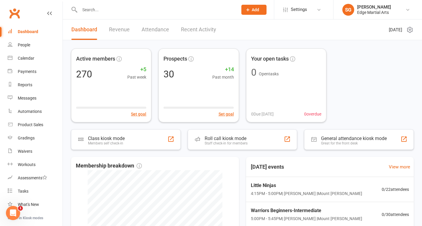
click at [96, 7] on input "text" at bounding box center [156, 10] width 156 height 8
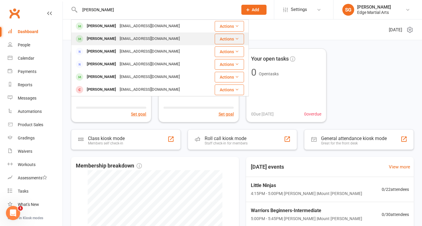
type input "[PERSON_NAME]"
click at [112, 35] on div "[PERSON_NAME]" at bounding box center [101, 39] width 33 height 9
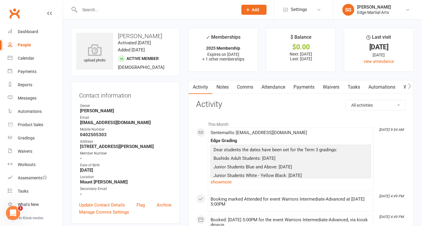
scroll to position [30, 0]
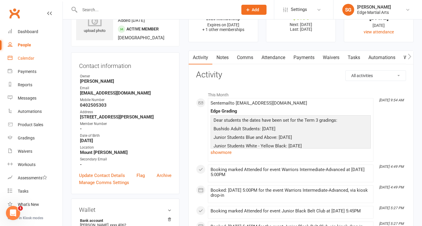
click at [33, 57] on div "Calendar" at bounding box center [26, 58] width 17 height 5
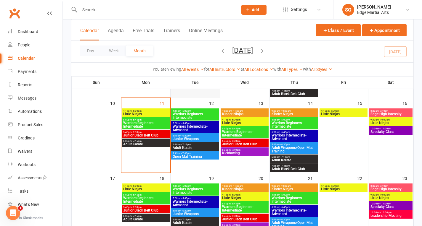
scroll to position [118, 0]
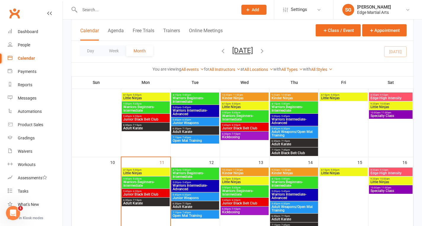
click at [150, 94] on span "4:15pm - 5:00pm" at bounding box center [146, 95] width 46 height 3
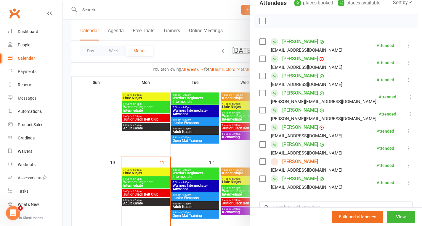
scroll to position [59, 0]
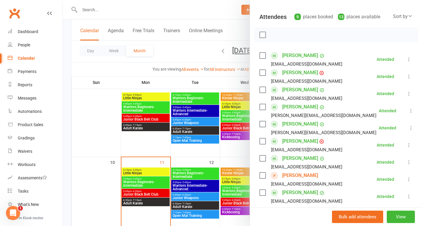
click at [131, 142] on div at bounding box center [242, 113] width 359 height 226
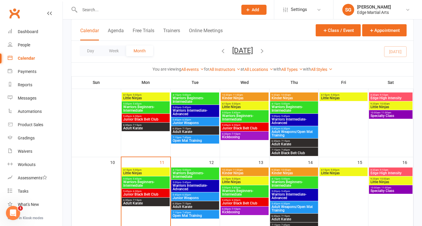
click at [141, 118] on span "Junior Black Belt Club" at bounding box center [146, 120] width 46 height 4
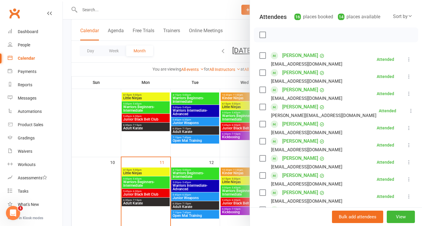
click at [95, 121] on div at bounding box center [242, 113] width 359 height 226
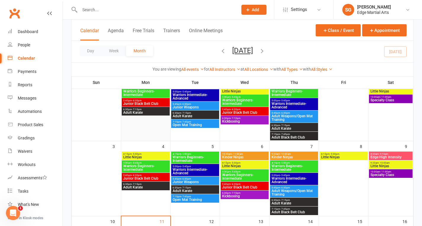
scroll to position [30, 0]
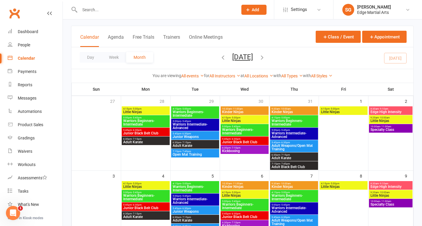
click at [143, 133] on span "Junior Black Belt Club" at bounding box center [146, 134] width 46 height 4
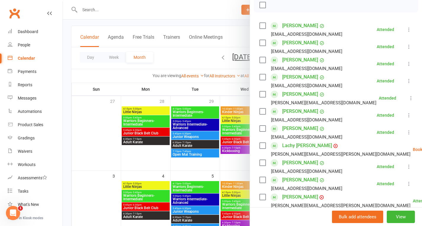
scroll to position [89, 0]
drag, startPoint x: 111, startPoint y: 118, endPoint x: 121, endPoint y: 121, distance: 10.1
click at [111, 118] on div at bounding box center [242, 113] width 359 height 226
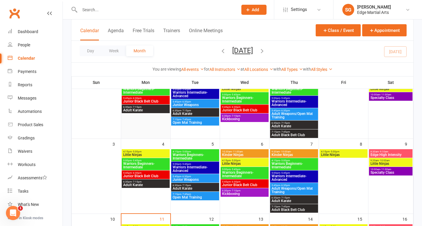
scroll to position [59, 0]
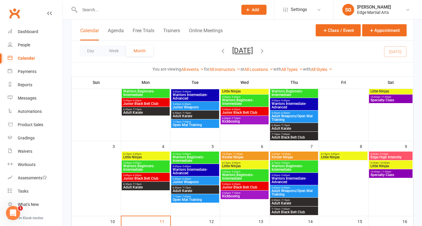
click at [143, 167] on span "Warriors Beginners-Intermediate" at bounding box center [146, 168] width 46 height 7
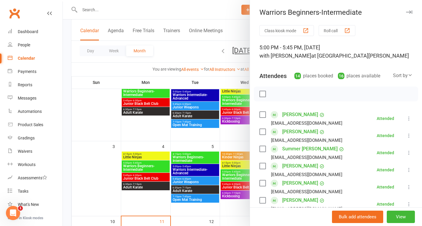
click at [140, 158] on div at bounding box center [242, 113] width 359 height 226
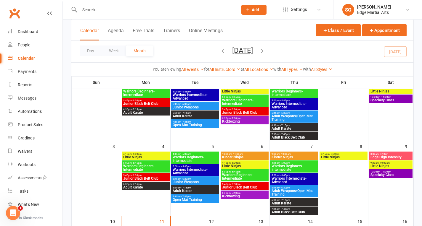
click at [140, 158] on span "Little Ninjas" at bounding box center [146, 158] width 46 height 4
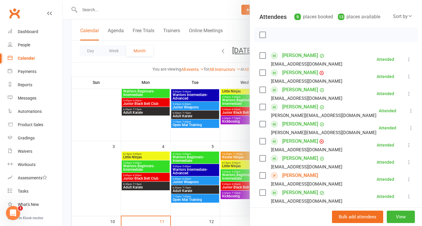
scroll to position [89, 0]
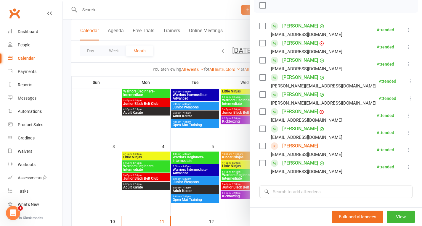
click at [87, 8] on div at bounding box center [242, 113] width 359 height 226
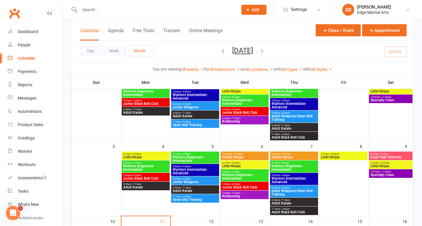
click at [88, 9] on input "text" at bounding box center [156, 10] width 156 height 8
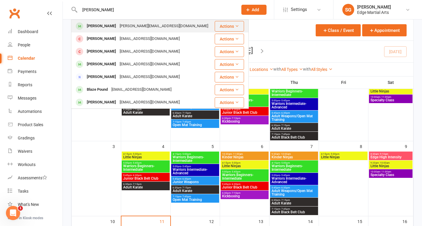
type input "[PERSON_NAME]"
click at [105, 26] on div "[PERSON_NAME]" at bounding box center [101, 26] width 33 height 9
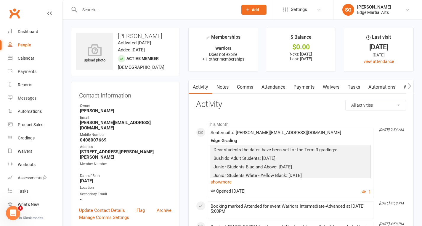
click at [300, 90] on link "Payments" at bounding box center [303, 87] width 29 height 14
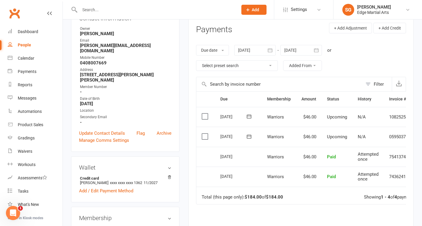
scroll to position [89, 0]
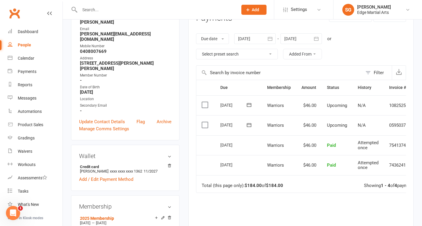
click at [271, 39] on icon "button" at bounding box center [270, 39] width 6 height 6
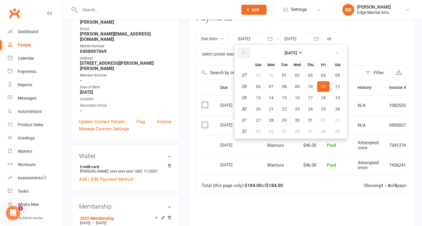
click at [241, 50] on button "button" at bounding box center [243, 53] width 13 height 11
click at [242, 50] on button "button" at bounding box center [243, 53] width 13 height 11
click at [243, 50] on button "button" at bounding box center [243, 53] width 13 height 11
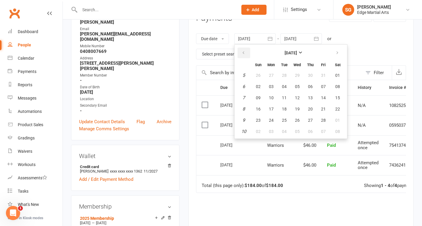
click at [243, 50] on button "button" at bounding box center [243, 53] width 13 height 11
click at [244, 50] on button "button" at bounding box center [243, 53] width 13 height 11
click at [274, 101] on button "11" at bounding box center [271, 98] width 12 height 11
type input "[DATE]"
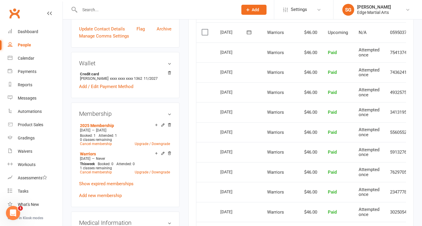
scroll to position [237, 0]
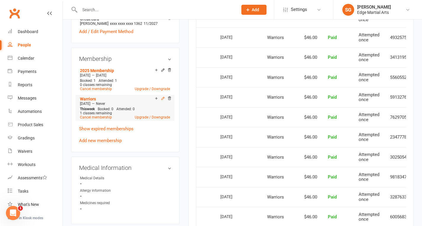
click at [162, 96] on icon at bounding box center [163, 98] width 4 height 4
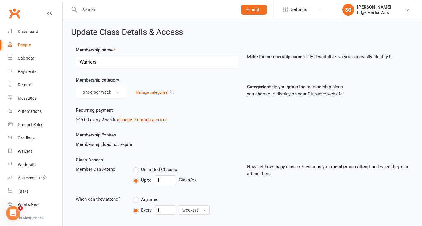
click at [146, 120] on link "change recurring amount" at bounding box center [142, 119] width 49 height 5
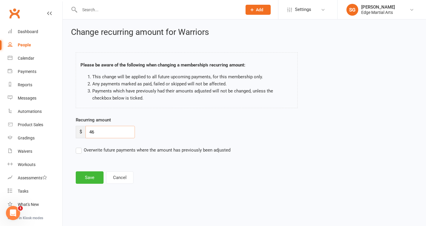
click at [117, 133] on input "46" at bounding box center [110, 132] width 49 height 12
type input "4"
type input "50"
drag, startPoint x: 78, startPoint y: 150, endPoint x: 84, endPoint y: 161, distance: 12.4
click at [78, 150] on label "Overwrite future payments where the amount has previously been adjusted" at bounding box center [153, 150] width 155 height 7
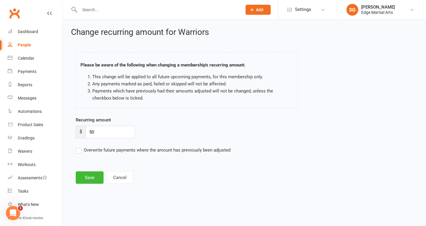
click at [78, 147] on input "Overwrite future payments where the amount has previously been adjusted" at bounding box center [153, 147] width 155 height 0
click at [97, 180] on button "Save" at bounding box center [90, 178] width 28 height 12
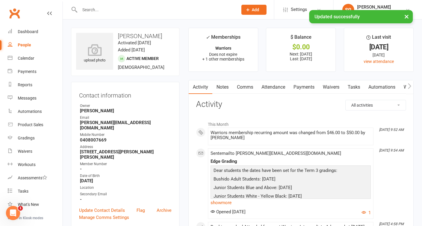
click at [295, 86] on link "Payments" at bounding box center [303, 87] width 29 height 14
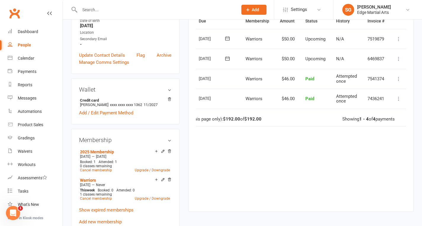
scroll to position [118, 0]
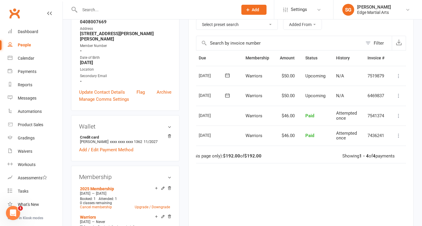
click at [396, 76] on icon at bounding box center [398, 76] width 6 height 6
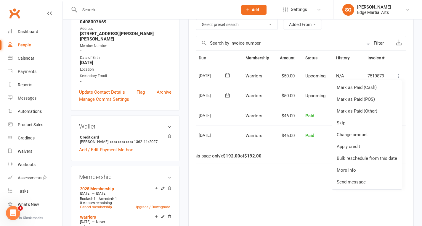
drag, startPoint x: 299, startPoint y: 95, endPoint x: 304, endPoint y: 95, distance: 4.7
click at [300, 95] on td "Upcoming" at bounding box center [315, 96] width 31 height 20
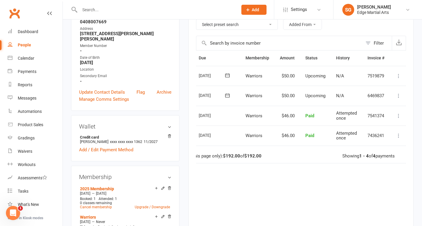
click at [395, 96] on button at bounding box center [398, 95] width 7 height 7
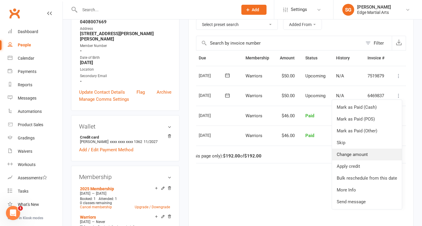
click at [370, 150] on link "Change amount" at bounding box center [367, 155] width 70 height 12
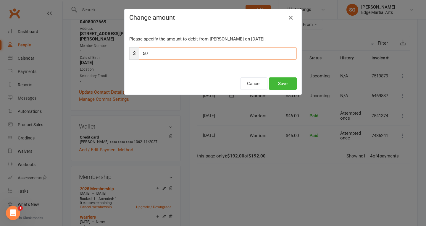
click at [201, 55] on input "50" at bounding box center [218, 53] width 158 height 12
type input "5"
type input "46"
click at [289, 86] on button "Save" at bounding box center [283, 84] width 28 height 12
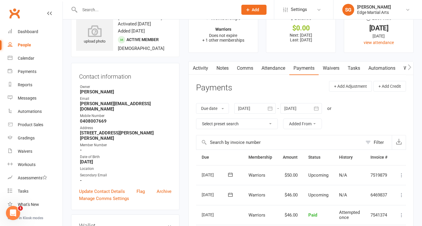
scroll to position [30, 0]
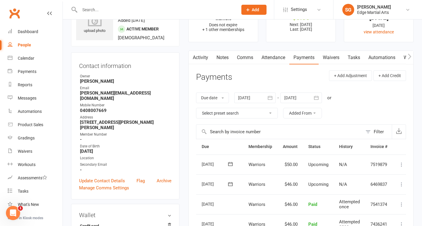
click at [273, 100] on icon "button" at bounding box center [270, 98] width 6 height 6
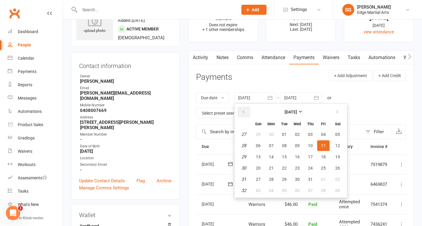
click at [247, 111] on button "button" at bounding box center [243, 112] width 13 height 11
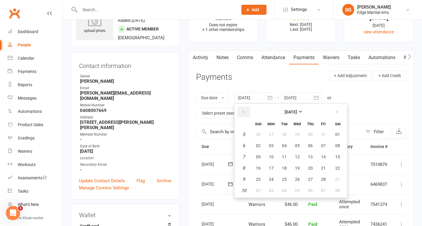
click at [247, 111] on button "button" at bounding box center [243, 112] width 13 height 11
click at [283, 167] on button "19" at bounding box center [284, 168] width 12 height 11
type input "[DATE]"
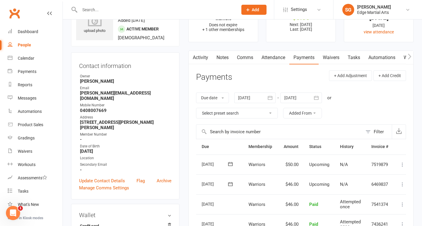
click at [314, 97] on button "button" at bounding box center [316, 98] width 11 height 11
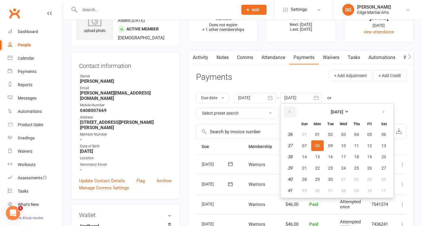
click at [291, 110] on icon "button" at bounding box center [289, 112] width 4 height 5
click at [316, 181] on span "30" at bounding box center [317, 179] width 5 height 5
type input "[DATE]"
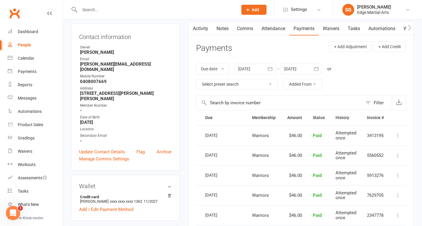
scroll to position [0, 0]
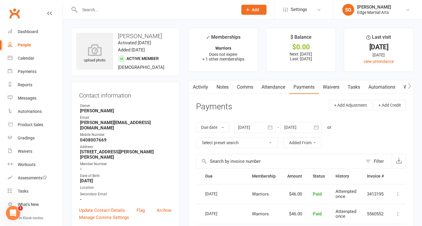
click at [271, 128] on icon "button" at bounding box center [270, 128] width 6 height 6
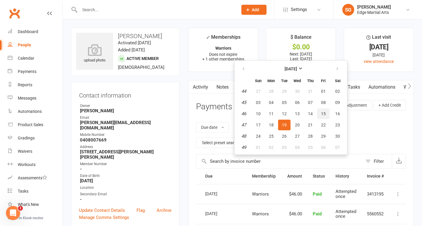
click at [321, 114] on button "15" at bounding box center [323, 114] width 12 height 11
type input "[DATE]"
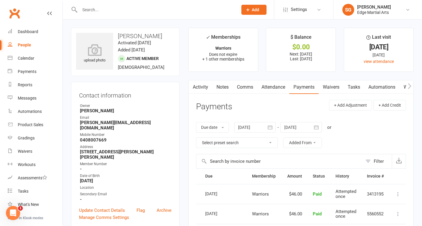
click at [94, 12] on input "text" at bounding box center [156, 10] width 156 height 8
click at [101, 9] on input "[PERSON_NAME]" at bounding box center [156, 10] width 156 height 8
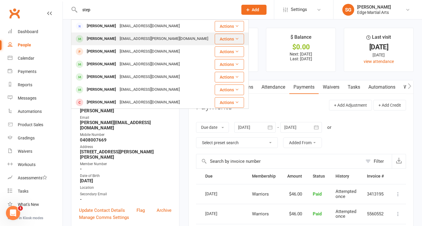
type input "step"
click at [115, 40] on div "[PERSON_NAME]" at bounding box center [101, 39] width 33 height 9
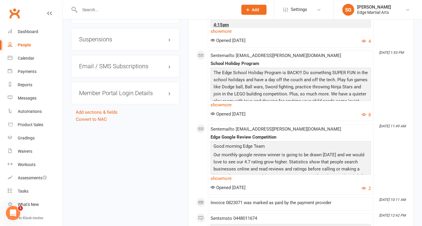
scroll to position [621, 0]
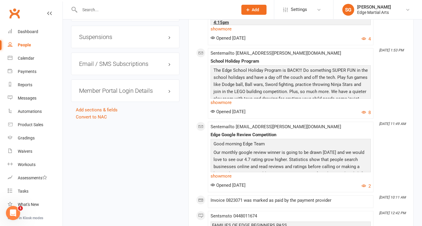
click at [110, 34] on h3 "Suspensions" at bounding box center [125, 37] width 92 height 7
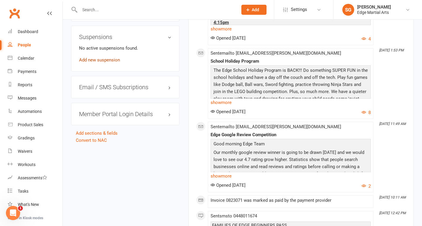
click at [105, 58] on link "Add new suspension" at bounding box center [99, 59] width 41 height 5
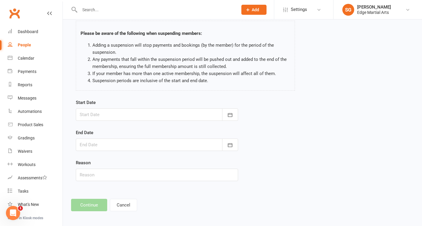
scroll to position [34, 0]
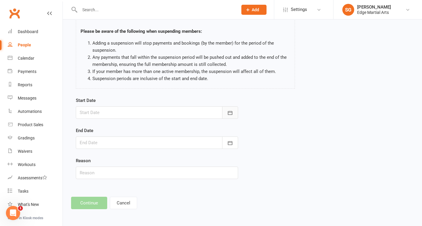
click at [230, 117] on button "button" at bounding box center [230, 113] width 16 height 12
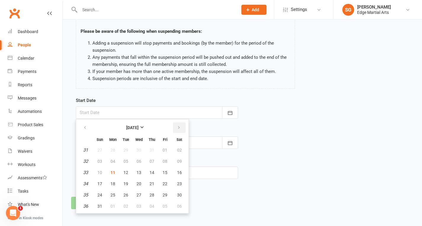
click at [178, 129] on icon "button" at bounding box center [179, 127] width 4 height 5
drag, startPoint x: 276, startPoint y: 130, endPoint x: 262, endPoint y: 140, distance: 16.8
click at [276, 130] on div "Start Date [DATE] Sun Mon Tue Wed Thu Fri Sat 36 31 01 02 03 04 05 06 37 07 08 …" at bounding box center [242, 142] width 342 height 91
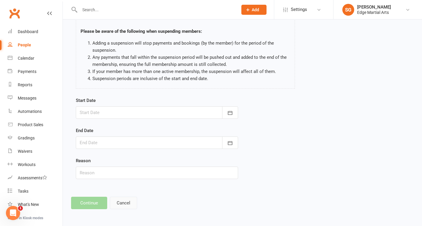
click at [118, 204] on button "Cancel" at bounding box center [123, 203] width 27 height 12
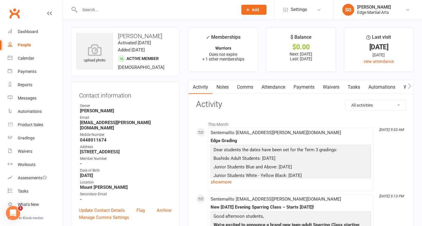
drag, startPoint x: 300, startPoint y: 90, endPoint x: 299, endPoint y: 95, distance: 5.1
click at [298, 90] on link "Payments" at bounding box center [303, 87] width 29 height 14
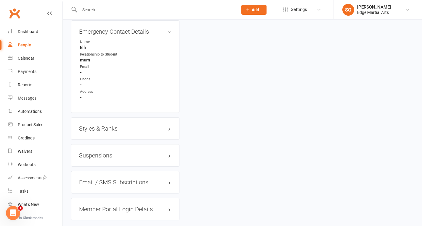
scroll to position [503, 0]
click at [110, 153] on h3 "Suspensions" at bounding box center [125, 155] width 92 height 7
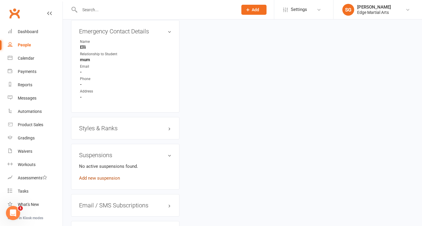
click at [103, 177] on link "Add new suspension" at bounding box center [99, 178] width 41 height 5
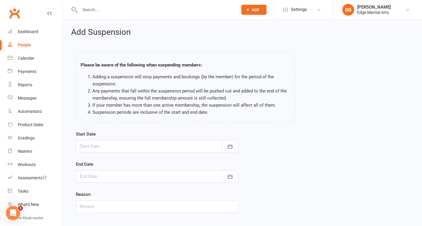
click at [135, 143] on div at bounding box center [157, 146] width 162 height 12
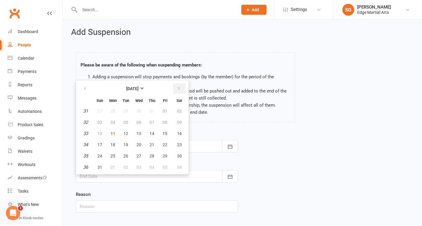
click at [178, 93] on button "button" at bounding box center [179, 88] width 13 height 11
click at [113, 114] on button "01" at bounding box center [113, 111] width 12 height 11
type input "[DATE]"
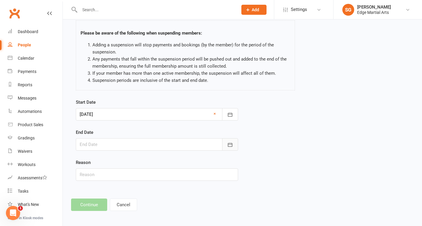
scroll to position [34, 0]
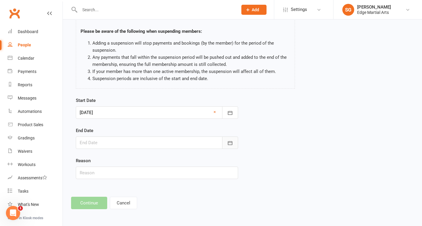
click at [233, 139] on button "button" at bounding box center [230, 143] width 16 height 12
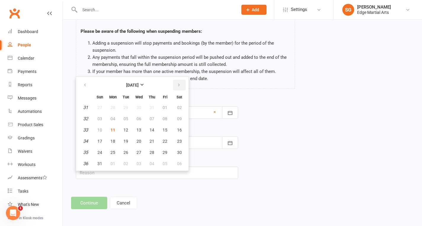
click at [177, 83] on icon "button" at bounding box center [179, 85] width 4 height 5
click at [154, 120] on button "09" at bounding box center [152, 119] width 12 height 11
type input "[DATE]"
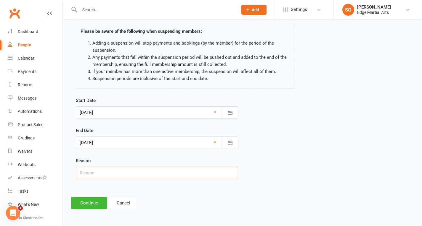
click at [112, 177] on input "text" at bounding box center [157, 173] width 162 height 12
type input "holiday"
click at [99, 207] on button "Continue" at bounding box center [89, 203] width 36 height 12
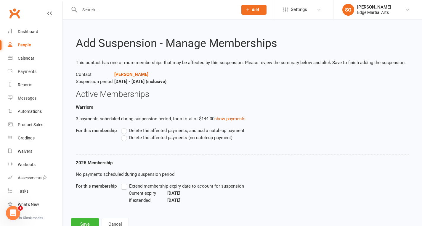
click at [124, 139] on label "Delete the affected payments (no catch-up payment)" at bounding box center [176, 137] width 111 height 7
click at [124, 134] on input "Delete the affected payments (no catch-up payment)" at bounding box center [123, 134] width 4 height 0
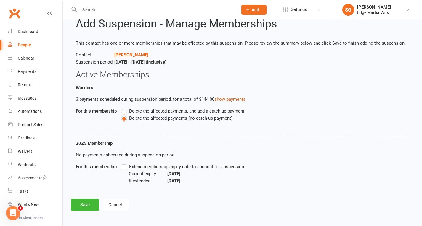
scroll to position [21, 0]
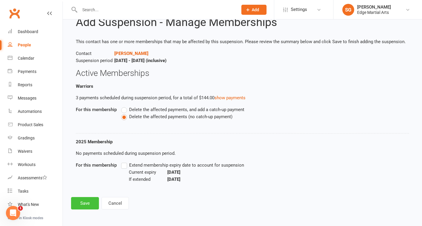
click at [79, 205] on button "Save" at bounding box center [85, 203] width 28 height 12
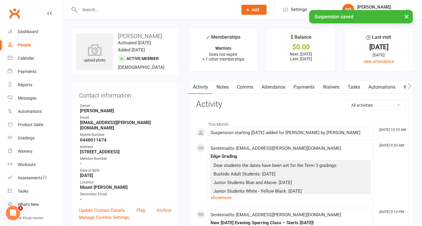
click at [293, 86] on link "Payments" at bounding box center [303, 87] width 29 height 14
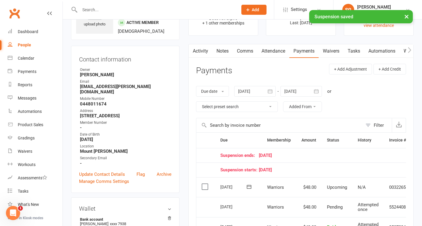
scroll to position [89, 0]
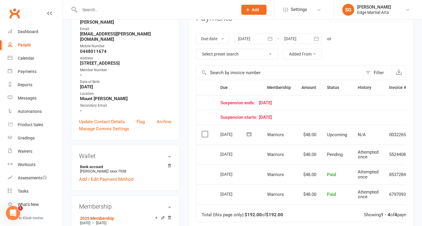
click at [318, 36] on icon "button" at bounding box center [316, 39] width 6 height 6
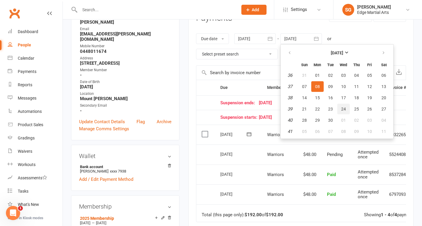
click at [347, 108] on button "24" at bounding box center [343, 109] width 12 height 11
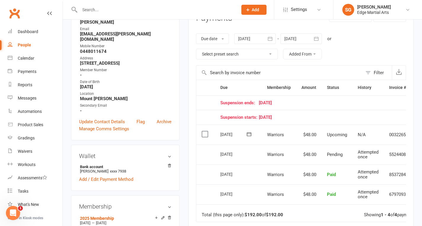
click at [313, 38] on button "button" at bounding box center [316, 38] width 11 height 11
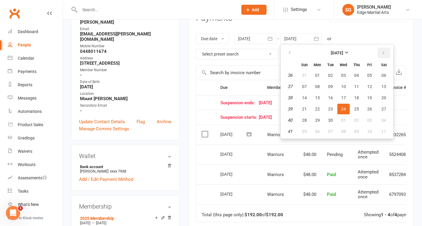
click at [381, 51] on button "button" at bounding box center [383, 53] width 13 height 11
click at [360, 107] on button "23" at bounding box center [356, 109] width 12 height 11
type input "[DATE]"
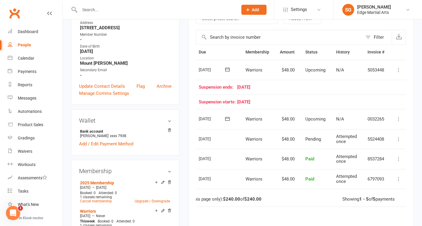
scroll to position [59, 0]
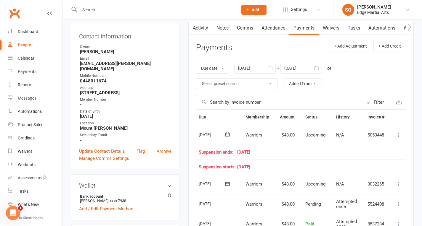
click at [398, 135] on icon at bounding box center [398, 135] width 6 height 6
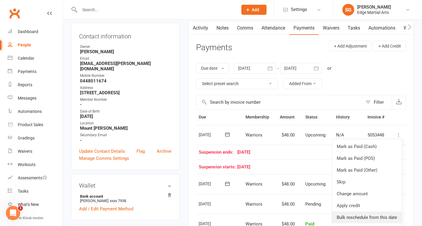
click at [358, 214] on link "Bulk reschedule from this date" at bounding box center [367, 218] width 70 height 12
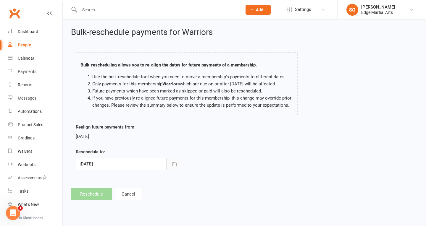
click at [167, 167] on button "button" at bounding box center [174, 164] width 16 height 12
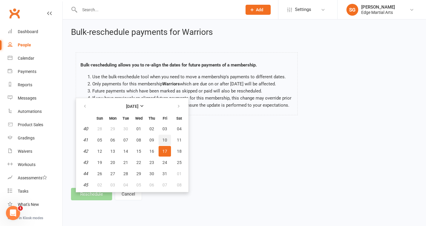
click at [165, 138] on span "10" at bounding box center [164, 140] width 5 height 5
type input "[DATE]"
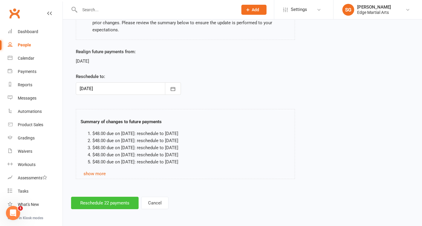
click at [123, 206] on button "Reschedule 22 payments" at bounding box center [104, 203] width 67 height 12
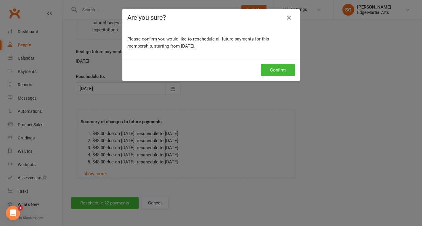
scroll to position [75, 0]
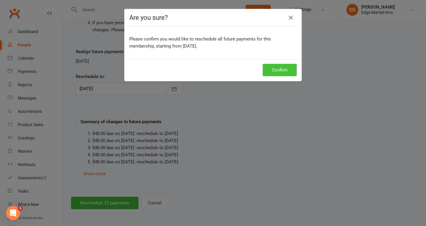
click at [275, 69] on button "Confirm" at bounding box center [280, 70] width 34 height 12
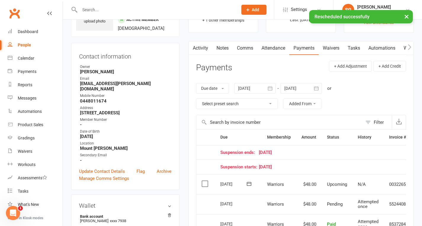
scroll to position [59, 0]
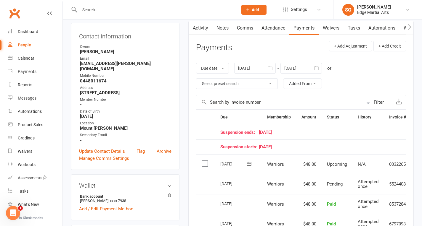
click at [318, 65] on button "button" at bounding box center [316, 68] width 11 height 11
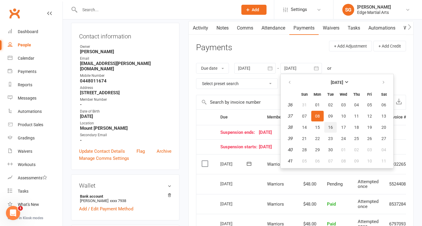
click at [333, 128] on span "16" at bounding box center [330, 127] width 5 height 5
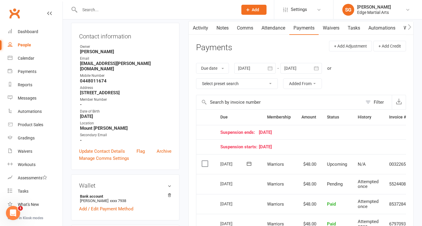
click at [318, 69] on icon "button" at bounding box center [316, 68] width 6 height 6
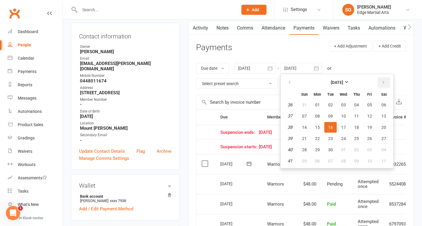
click at [379, 80] on button "button" at bounding box center [383, 82] width 13 height 11
click at [347, 138] on button "22" at bounding box center [343, 138] width 12 height 11
type input "[DATE]"
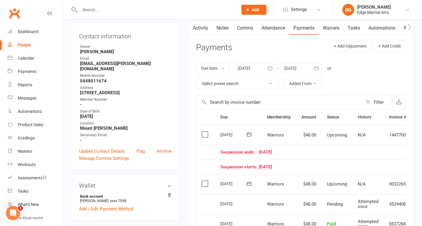
click at [249, 30] on link "Comms" at bounding box center [245, 28] width 25 height 14
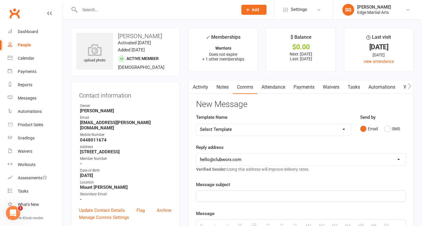
click at [201, 84] on link "Activity" at bounding box center [200, 87] width 24 height 14
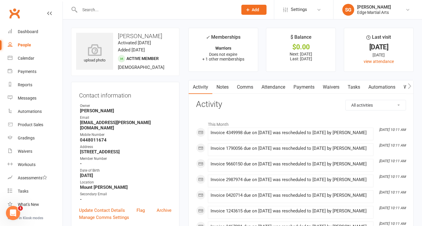
click at [90, 8] on input "text" at bounding box center [156, 10] width 156 height 8
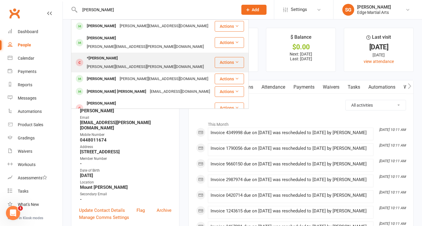
type input "[PERSON_NAME]"
click at [130, 63] on div "[PERSON_NAME][EMAIL_ADDRESS][PERSON_NAME][DOMAIN_NAME]" at bounding box center [145, 67] width 120 height 9
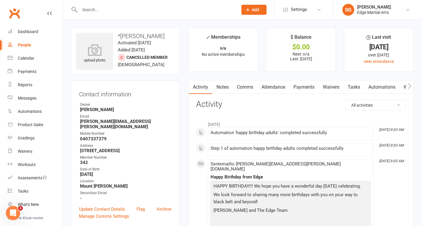
click at [86, 11] on input "text" at bounding box center [156, 10] width 156 height 8
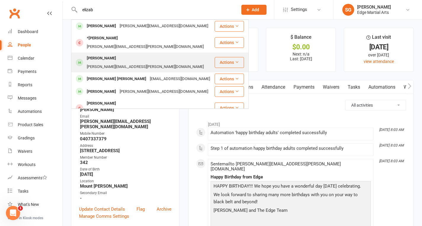
type input "elizab"
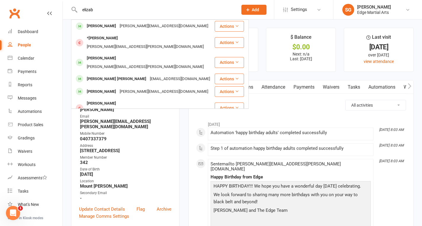
click at [109, 54] on div "[PERSON_NAME]" at bounding box center [101, 58] width 33 height 9
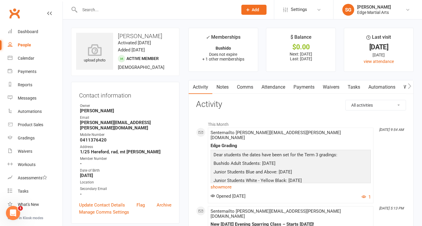
click at [306, 87] on link "Payments" at bounding box center [303, 87] width 29 height 14
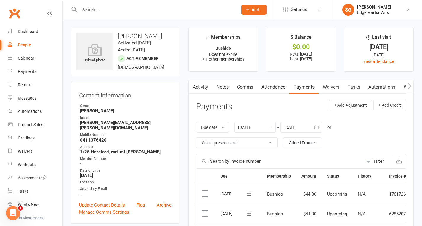
click at [26, 47] on div "People" at bounding box center [24, 45] width 13 height 5
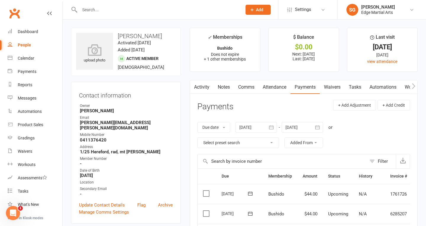
select select "100"
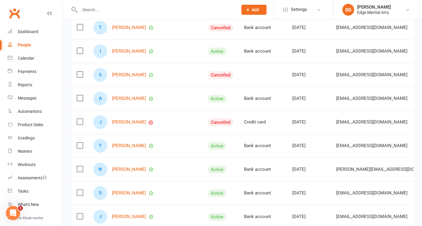
scroll to position [888, 0]
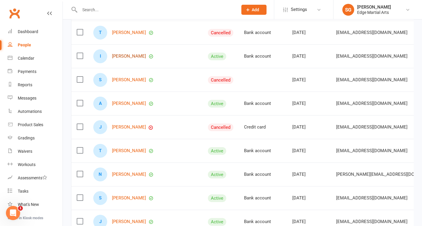
click at [120, 59] on link "[PERSON_NAME]" at bounding box center [129, 56] width 34 height 5
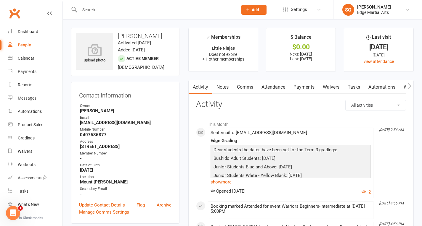
click at [309, 85] on link "Payments" at bounding box center [303, 87] width 29 height 14
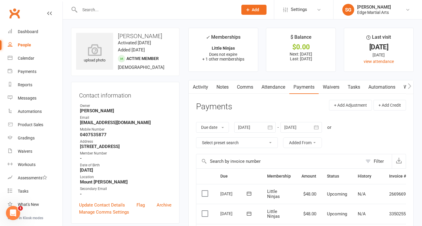
click at [16, 49] on link "People" at bounding box center [35, 44] width 55 height 13
select select "100"
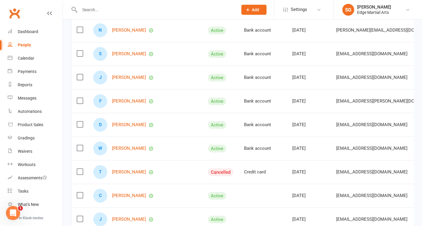
scroll to position [1036, 0]
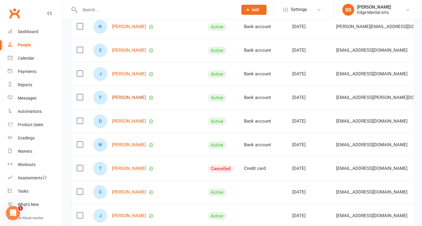
click at [132, 100] on link "[PERSON_NAME]" at bounding box center [129, 97] width 34 height 5
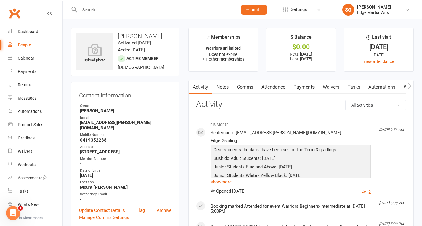
click at [305, 89] on link "Payments" at bounding box center [303, 87] width 29 height 14
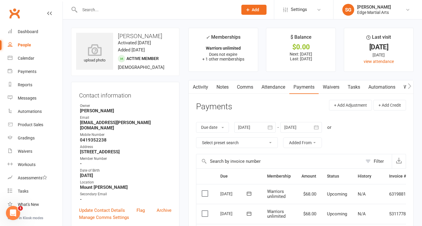
click at [31, 48] on link "People" at bounding box center [35, 44] width 55 height 13
select select "100"
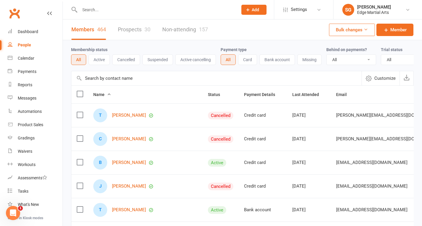
click at [101, 12] on input "text" at bounding box center [156, 10] width 156 height 8
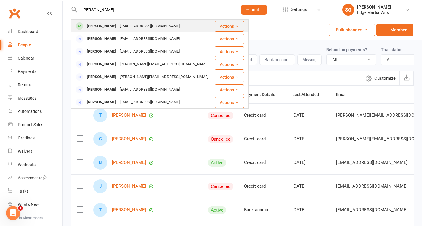
type input "[PERSON_NAME]"
click at [118, 24] on div "[EMAIL_ADDRESS][DOMAIN_NAME]" at bounding box center [150, 26] width 64 height 9
